Goal: Task Accomplishment & Management: Use online tool/utility

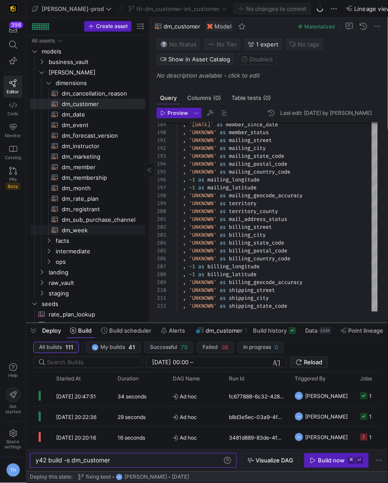
scroll to position [7, 0]
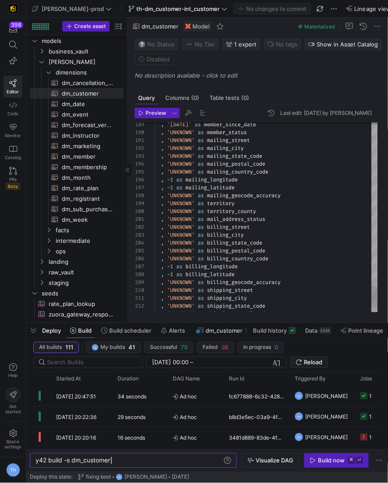
drag, startPoint x: 149, startPoint y: 153, endPoint x: 79, endPoint y: 152, distance: 69.3
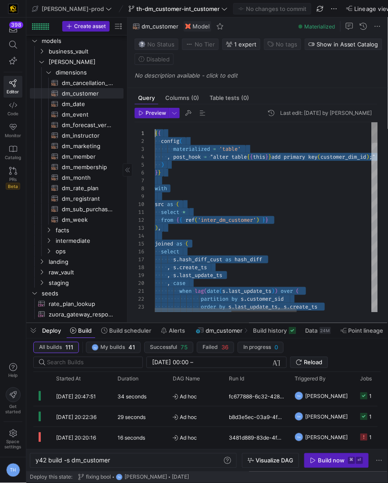
scroll to position [71, 32]
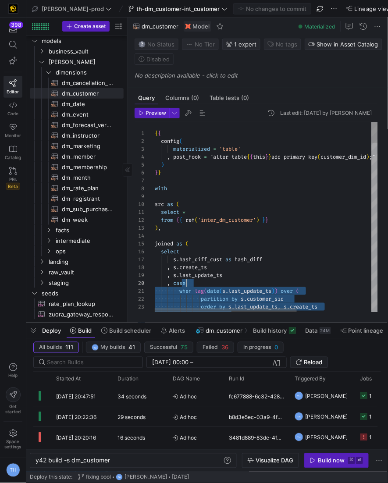
drag, startPoint x: 302, startPoint y: 291, endPoint x: 335, endPoint y: 280, distance: 35.5
type textarea "select * from {{ ref('inter_dm_customer') }} ), joined as ( select s.hash_diff_…"
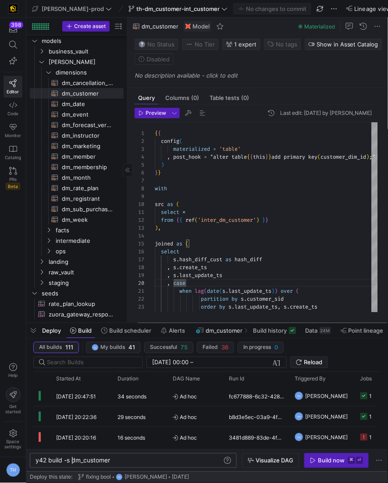
scroll to position [0, 36]
click at [73, 462] on div "y42 build -s dm_customer" at bounding box center [130, 460] width 189 height 7
type textarea "y42 build -s +dm_customer"
click at [280, 457] on span "button" at bounding box center [337, 461] width 64 height 14
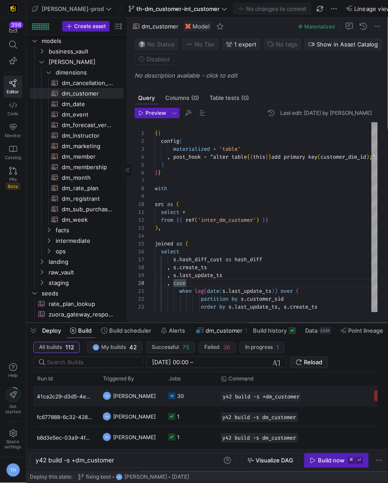
scroll to position [0, 130]
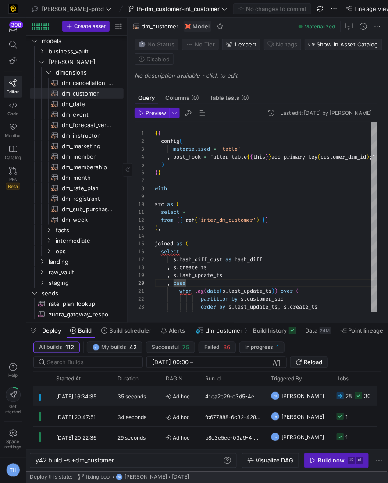
click at [158, 400] on div "35 seconds" at bounding box center [136, 396] width 48 height 20
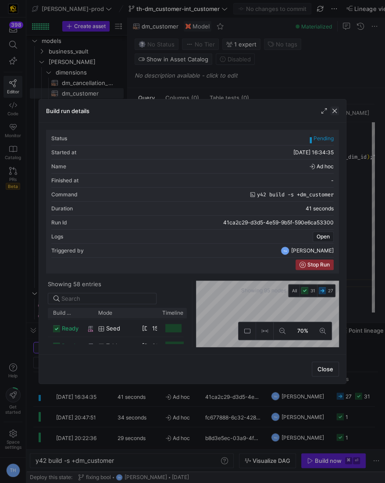
click at [280, 109] on span "button" at bounding box center [334, 111] width 9 height 9
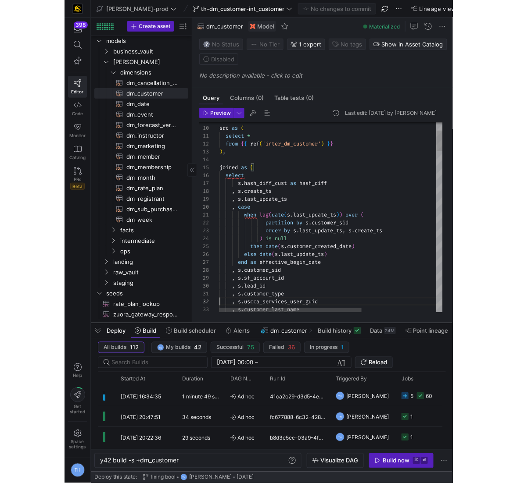
scroll to position [7, 0]
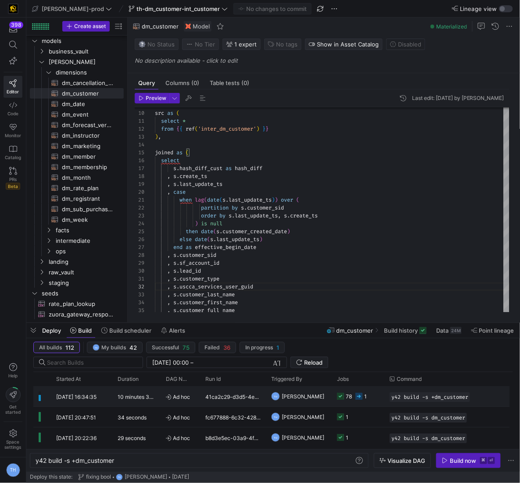
click at [264, 396] on div "41ca2c29-d3d5-4e59-9b5f-590e6ca53300" at bounding box center [233, 396] width 66 height 20
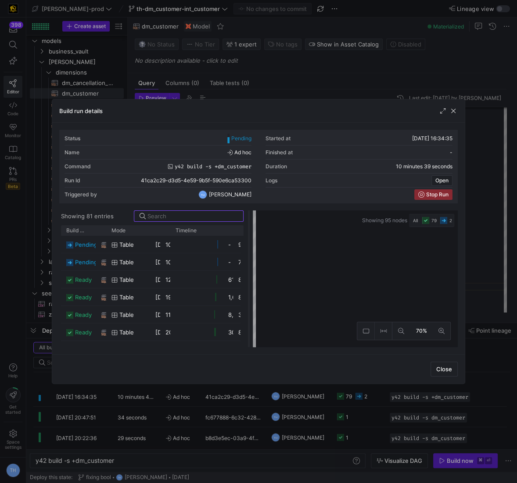
drag, startPoint x: 257, startPoint y: 246, endPoint x: 247, endPoint y: 278, distance: 33.4
click at [247, 279] on div at bounding box center [249, 278] width 4 height 137
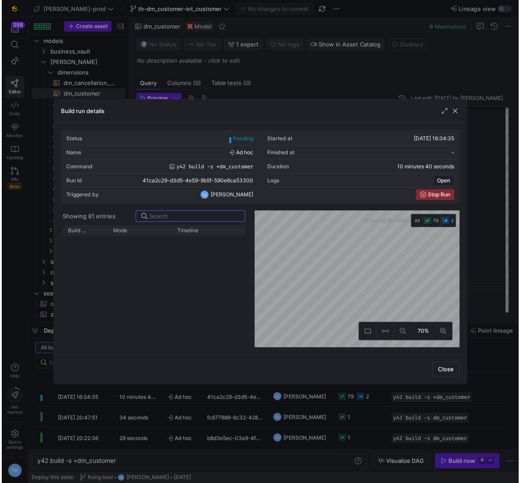
scroll to position [849, 0]
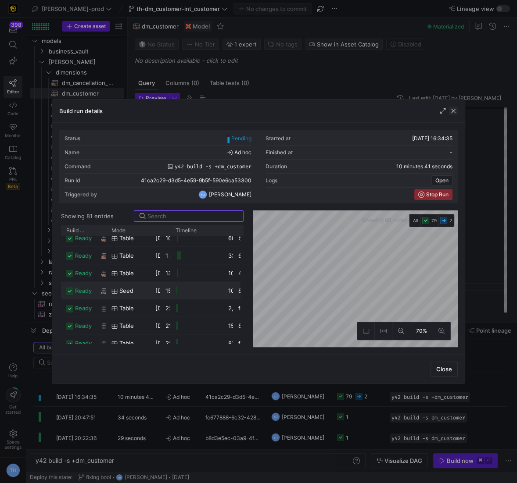
click at [280, 110] on span "button" at bounding box center [453, 111] width 9 height 9
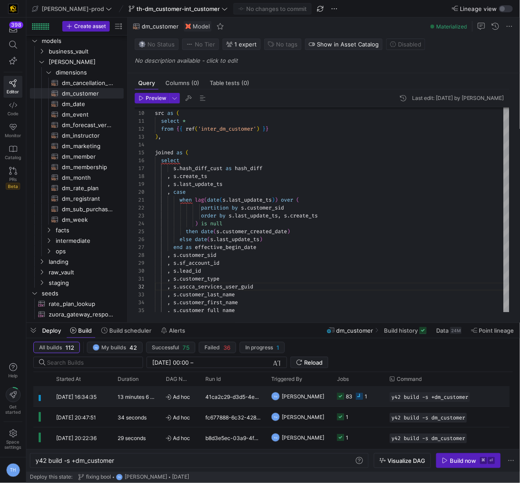
click at [197, 400] on div "Ad hoc" at bounding box center [180, 396] width 39 height 20
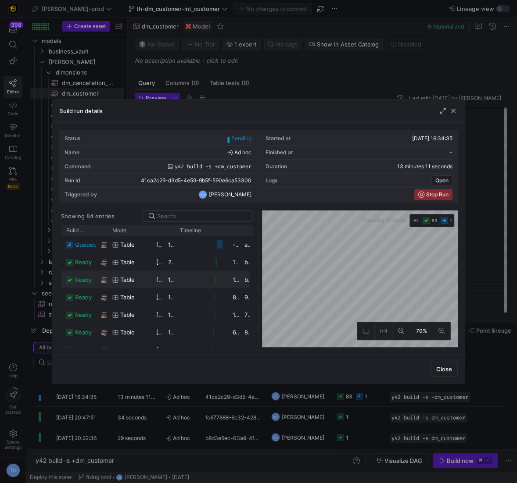
click at [153, 279] on as-split "Showing 84 entries Drag here to set row groups Drag here to set column labels B…" at bounding box center [258, 278] width 398 height 137
click at [212, 214] on as-split "Showing 84 entries Drag here to set row groups Drag here to set column labels B…" at bounding box center [258, 278] width 398 height 137
click at [163, 282] on as-split "Showing 84 entries Drag here to set row groups Drag here to set column labels B…" at bounding box center [258, 278] width 398 height 137
click at [98, 275] on as-split "Showing 84 entries Drag here to set row groups Drag here to set column labels B…" at bounding box center [258, 278] width 398 height 137
click at [201, 137] on div "Status Pending Started at [DATE] 16:34:35 Name Ad hoc Finished at - Command y42…" at bounding box center [258, 239] width 398 height 218
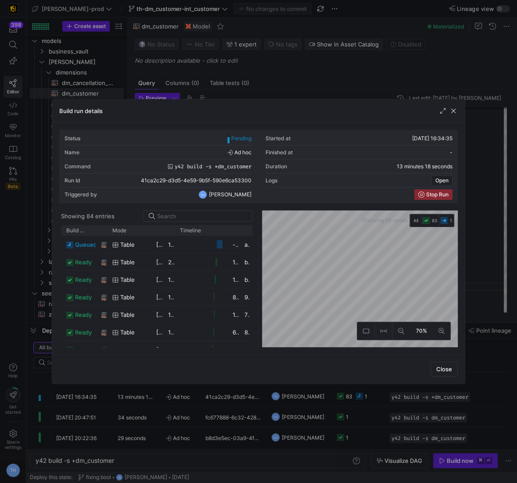
click at [280, 195] on div "Status Pending Started at [DATE] 16:34:35 Name Ad hoc Finished at - Command y42…" at bounding box center [258, 239] width 398 height 218
click at [276, 146] on div "Status Pending Started at [DATE] 16:34:35 Name Ad hoc Finished at - Command y42…" at bounding box center [258, 239] width 398 height 218
click at [79, 240] on as-split "Showing 84 entries Drag here to set row groups Drag here to set column labels B…" at bounding box center [258, 278] width 398 height 137
click at [46, 274] on div "Build run details Status Pending Started at [DATE] 16:34:35 Name Ad hoc Finishe…" at bounding box center [258, 241] width 517 height 483
click at [108, 285] on as-split "Showing 84 entries Drag here to set row groups Drag here to set column labels B…" at bounding box center [258, 278] width 398 height 137
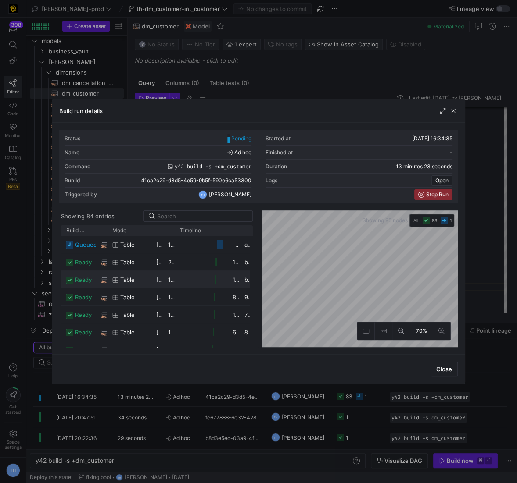
click at [68, 271] on as-split "Showing 84 entries Drag here to set row groups Drag here to set column labels B…" at bounding box center [258, 278] width 398 height 137
click at [280, 176] on div "Status Pending Started at [DATE] 16:34:35 Name Ad hoc Finished at - Command y42…" at bounding box center [258, 239] width 398 height 218
click at [280, 240] on html "398 Editor Code Monitor Catalog PRs Beta Help Get started Space settings TH [PE…" at bounding box center [258, 241] width 517 height 483
click at [280, 246] on html "398 Editor Code Monitor Catalog PRs Beta Help Get started Space settings TH [PE…" at bounding box center [258, 241] width 517 height 483
click at [280, 263] on div "Build run details Status Pending Started at [DATE] 16:34:35 Name Ad hoc Finishe…" at bounding box center [258, 241] width 517 height 483
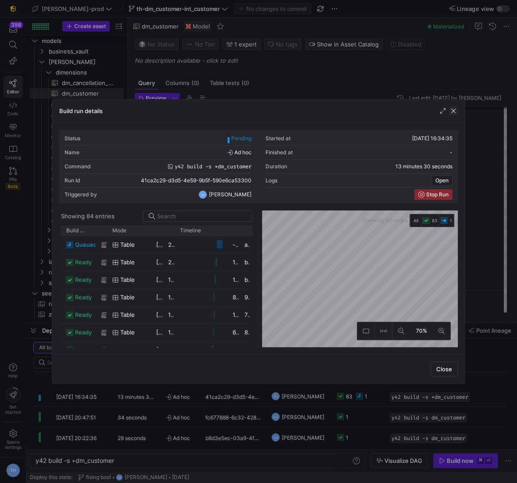
click at [280, 114] on span "button" at bounding box center [453, 111] width 9 height 9
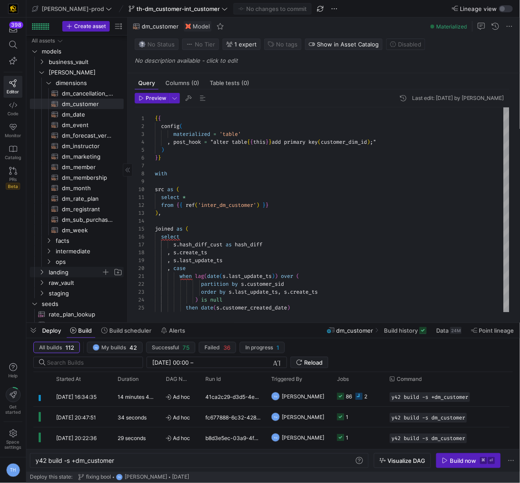
scroll to position [7, 0]
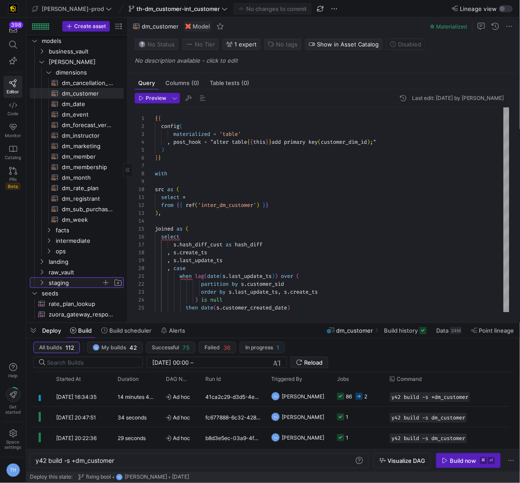
click at [67, 285] on span "staging" at bounding box center [75, 283] width 53 height 10
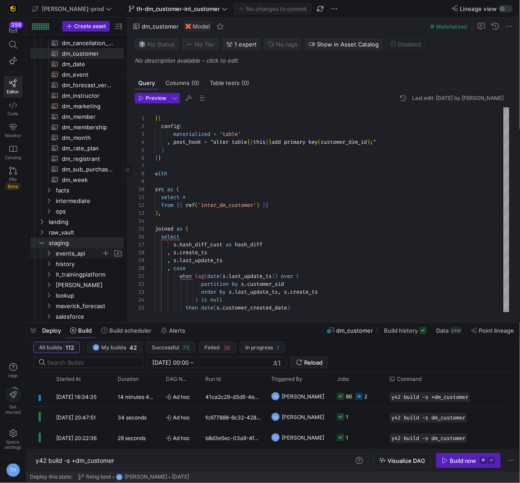
click at [75, 254] on span "events_api" at bounding box center [79, 254] width 46 height 10
click at [82, 262] on span "stg_events_api__EVENTS​​​​​​​​​​" at bounding box center [88, 264] width 52 height 10
type textarea "-- File Name: stg_events__EVENTS.sql -- Materialization: table WITH source AS (…"
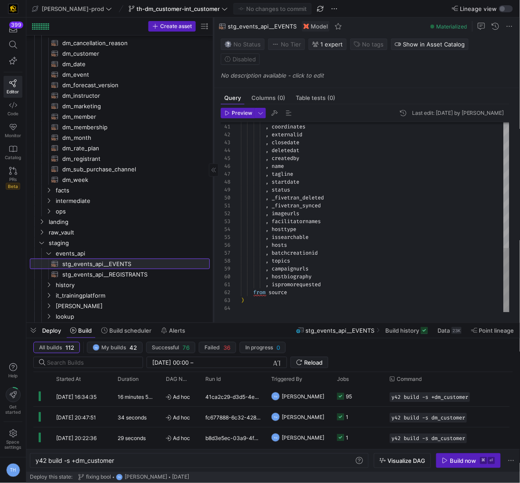
drag, startPoint x: 127, startPoint y: 234, endPoint x: 212, endPoint y: 230, distance: 85.2
click at [213, 230] on div at bounding box center [213, 170] width 0 height 305
click at [136, 265] on span "stg_events_api__EVENTS​​​​​​​​​​" at bounding box center [130, 264] width 136 height 10
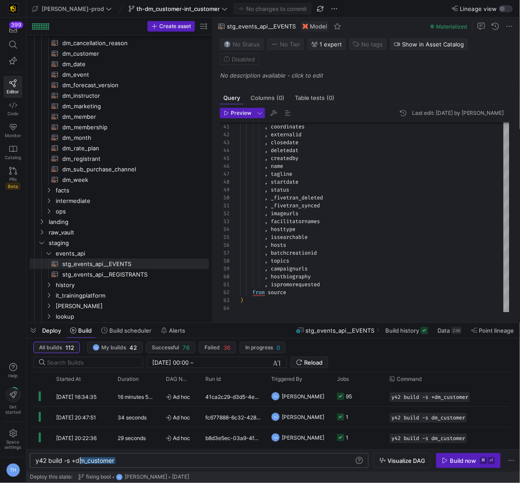
drag, startPoint x: 120, startPoint y: 460, endPoint x: 74, endPoint y: 460, distance: 46.0
click at [74, 460] on div "y42 build -s +dm_customer" at bounding box center [196, 460] width 320 height 7
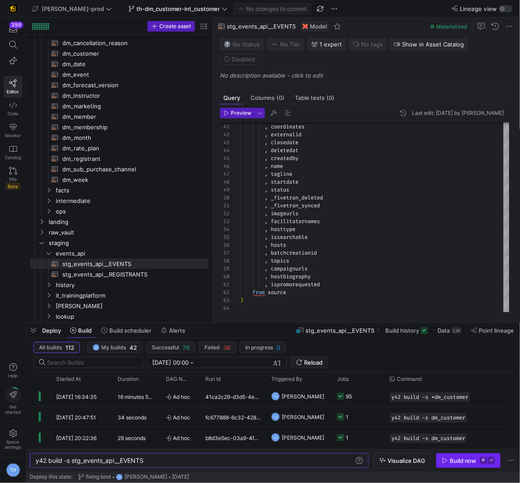
type textarea "y42 build -s stg_events_api__EVENTS"
click at [280, 461] on div "Build now" at bounding box center [462, 460] width 27 height 7
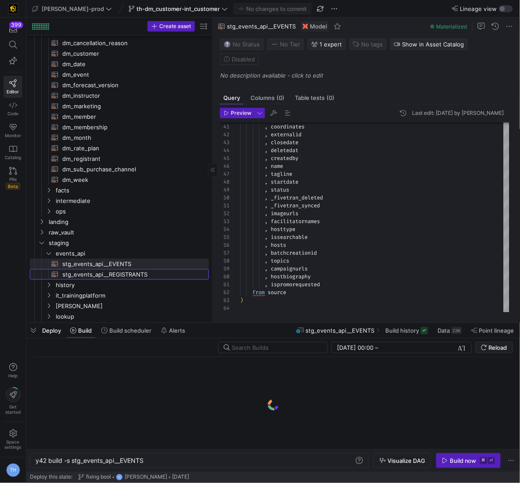
click at [136, 272] on span "stg_events_api__REGISTRANTS​​​​​​​​​​" at bounding box center [130, 275] width 136 height 10
type textarea "-- File Name: stg_events__REGISTRANTS.sql -- Materialization: table WITH source…"
type textarea "y42 build -s stg_events_api__REGISTRANTS"
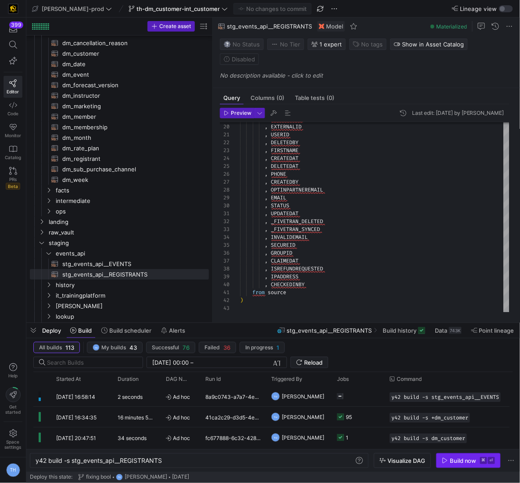
click at [280, 459] on kbd "⌘" at bounding box center [483, 460] width 7 height 7
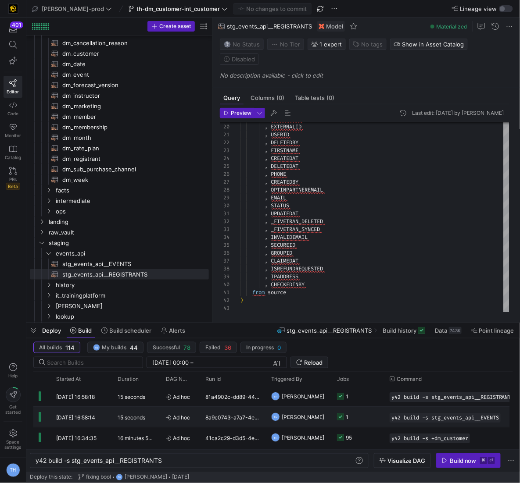
click at [264, 418] on div "8a9c0743-a7a7-4e4d-9d67-adcb35437b5b" at bounding box center [233, 417] width 66 height 20
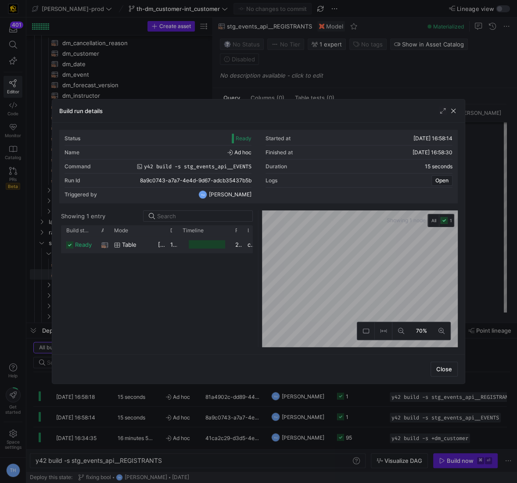
click at [189, 247] on div at bounding box center [207, 244] width 37 height 8
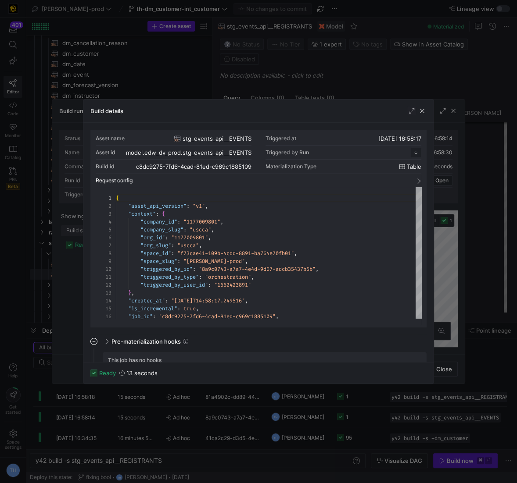
scroll to position [79, 0]
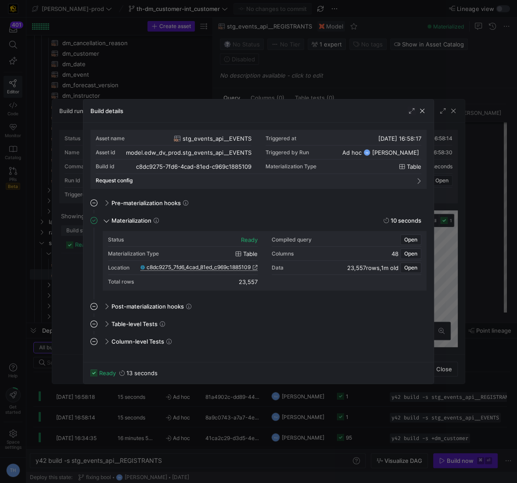
click at [223, 266] on span "c8dc9275_7fd6_4cad_81ed_c969c1885109" at bounding box center [198, 267] width 104 height 6
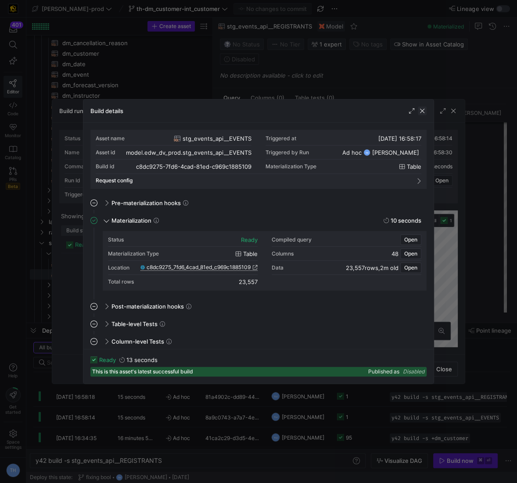
click at [280, 110] on span "button" at bounding box center [421, 111] width 9 height 9
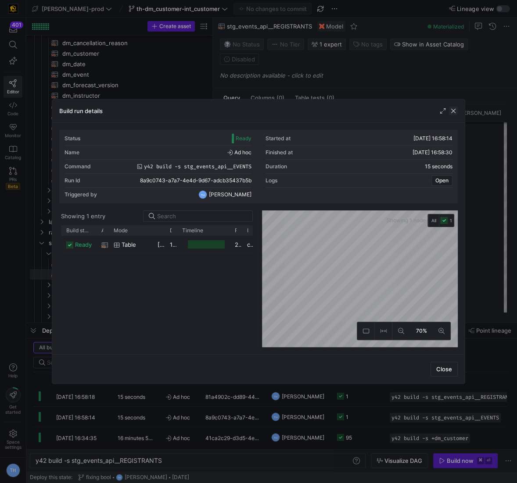
click at [280, 113] on span "button" at bounding box center [453, 111] width 9 height 9
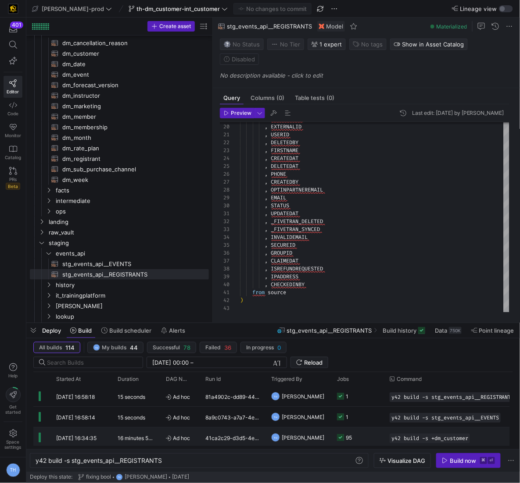
click at [280, 432] on y42-job-status-cell-renderer "95" at bounding box center [358, 437] width 42 height 19
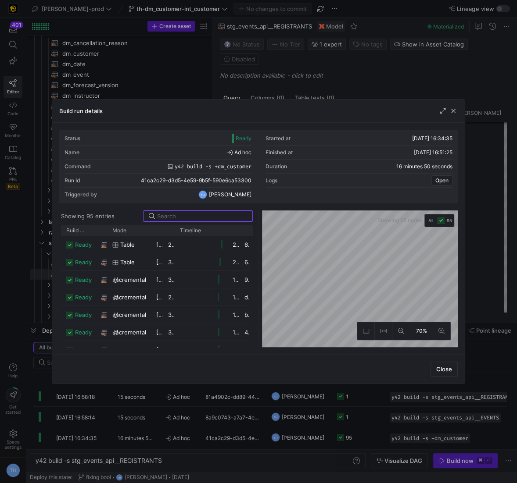
click at [280, 108] on span "button" at bounding box center [453, 111] width 9 height 9
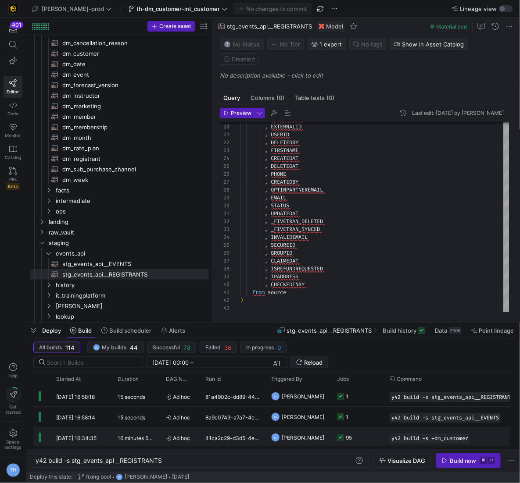
click at [273, 433] on div "TH" at bounding box center [275, 437] width 9 height 9
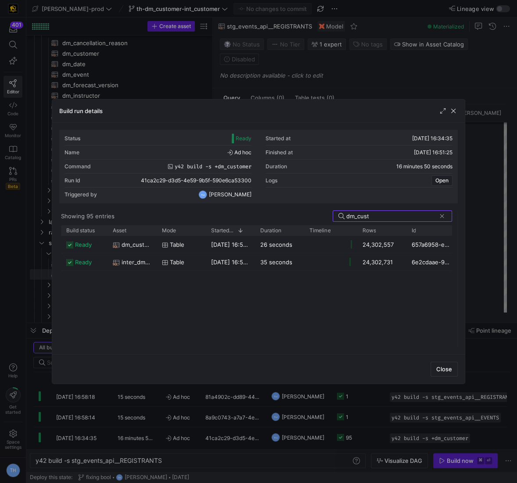
drag, startPoint x: 258, startPoint y: 251, endPoint x: 296, endPoint y: 254, distance: 38.2
click at [280, 255] on div "Build run details Status Ready Started at [DATE] 16:34:35 Name Ad hoc Finished …" at bounding box center [258, 241] width 517 height 483
type input "dm_cust"
click at [148, 246] on span "dm_customer" at bounding box center [136, 244] width 30 height 17
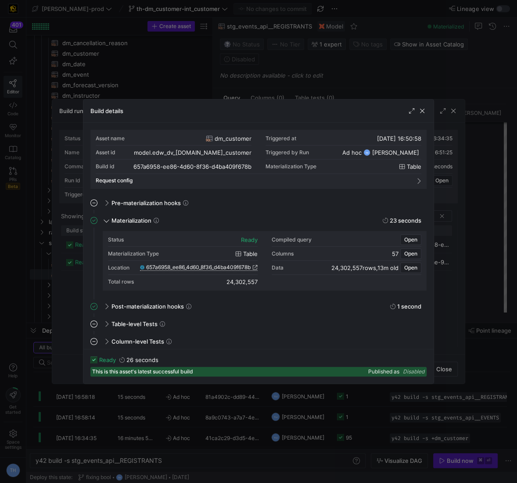
click at [215, 270] on span "657a6958_ee86_4d60_8f36_d4ba409f678b" at bounding box center [198, 267] width 104 height 6
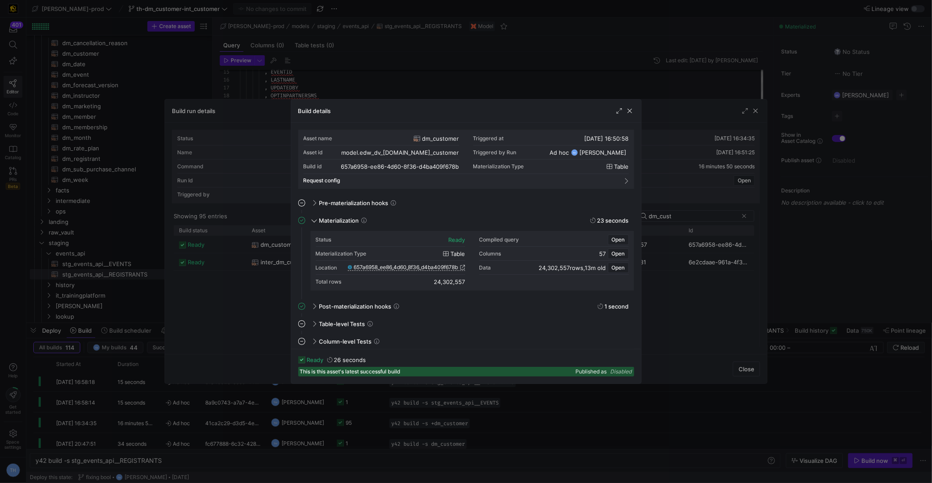
click at [280, 56] on div at bounding box center [466, 241] width 932 height 483
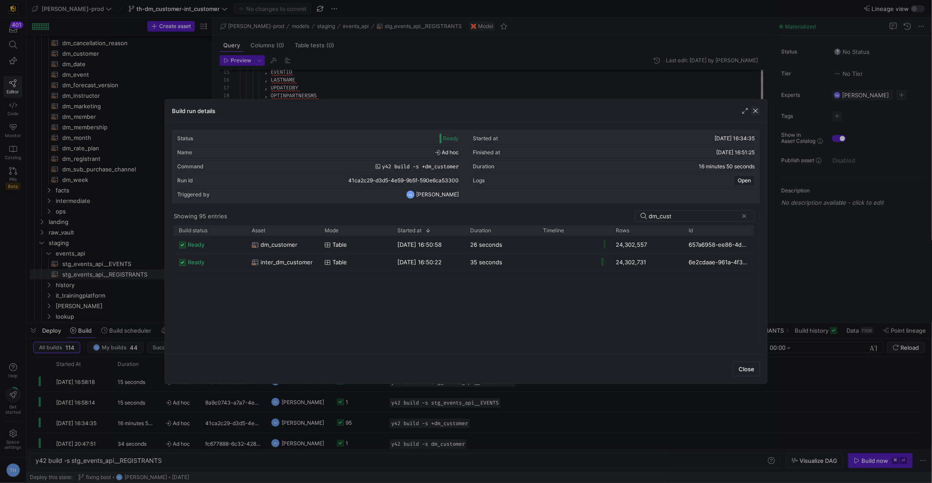
click at [280, 110] on span "button" at bounding box center [755, 111] width 9 height 9
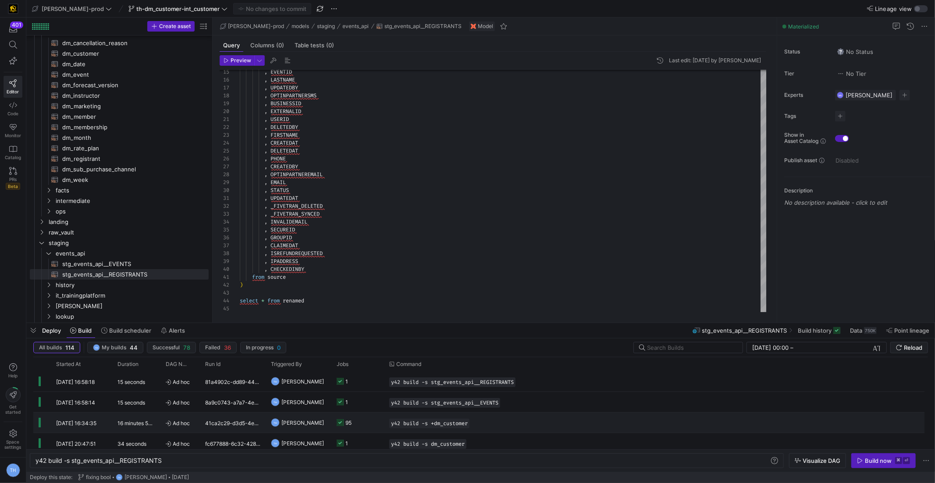
click at [280, 419] on y42-job-status-cell-renderer "95" at bounding box center [358, 422] width 42 height 19
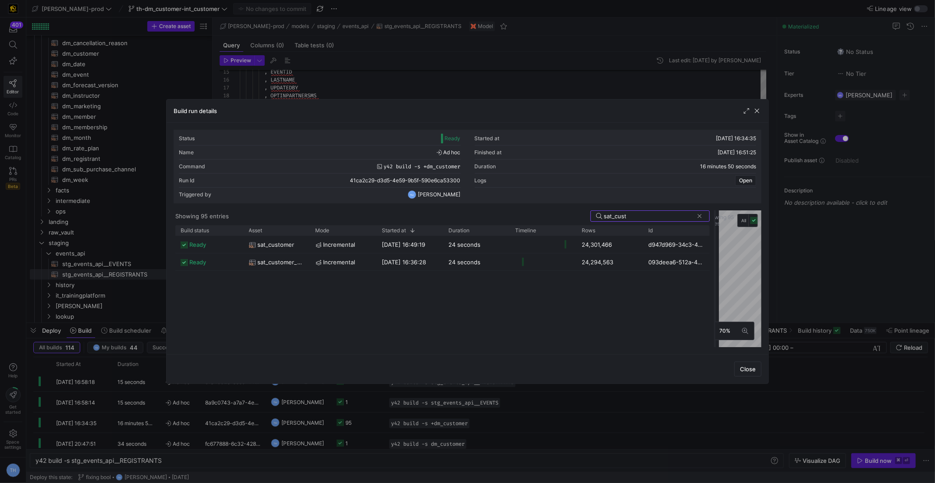
drag, startPoint x: 467, startPoint y: 242, endPoint x: 714, endPoint y: 217, distance: 249.0
click at [280, 217] on div at bounding box center [715, 278] width 4 height 137
type input "sat_cust"
click at [280, 241] on div "sat_customer" at bounding box center [277, 244] width 56 height 17
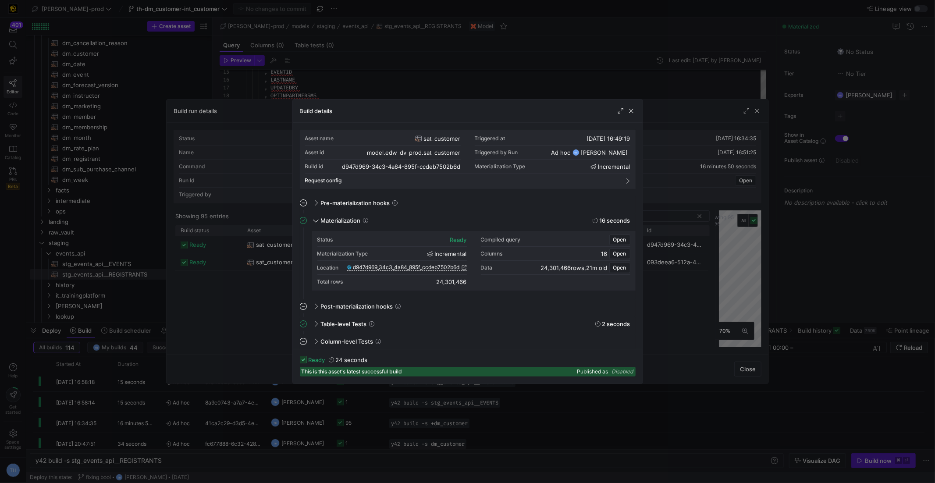
click at [280, 268] on span "d947d969_34c3_4a84_895f_ccdeb7502b6d" at bounding box center [406, 267] width 107 height 6
